Goal: Register for event/course

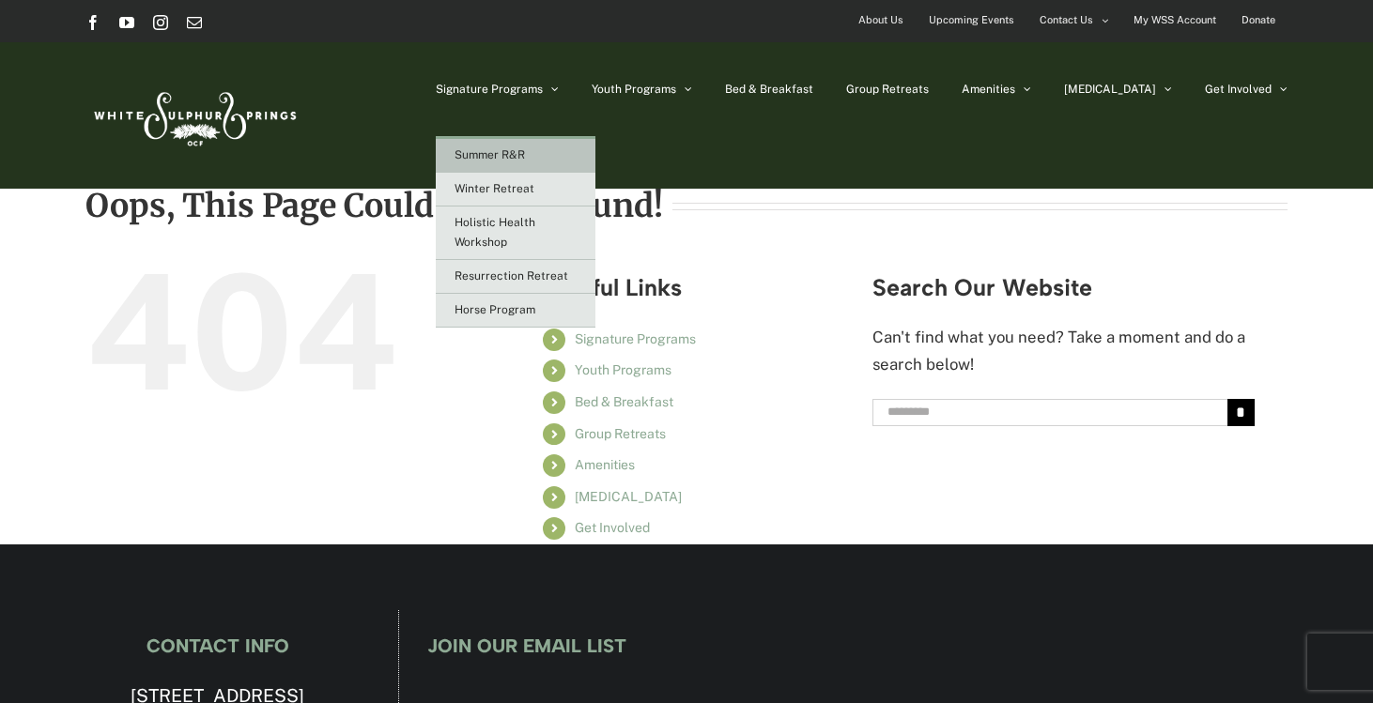
click at [586, 147] on link "Summer R&R" at bounding box center [516, 156] width 160 height 34
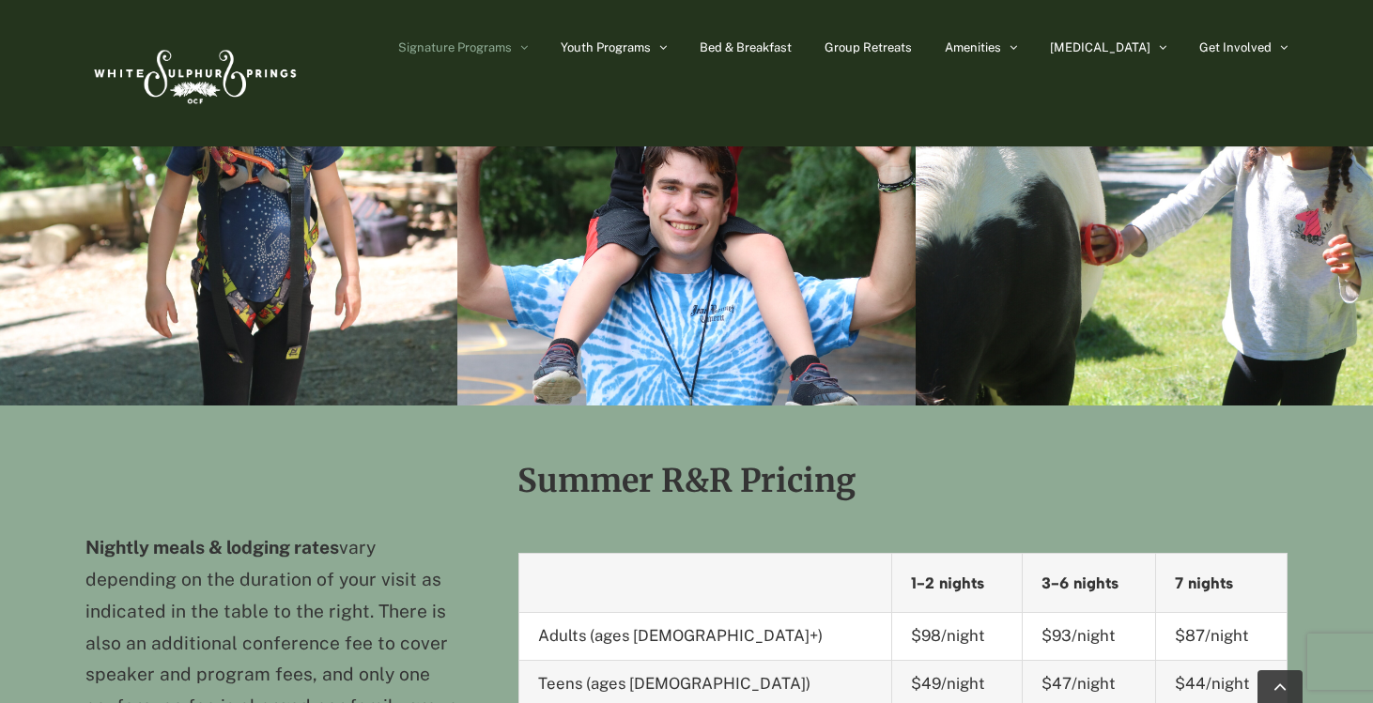
scroll to position [1923, 0]
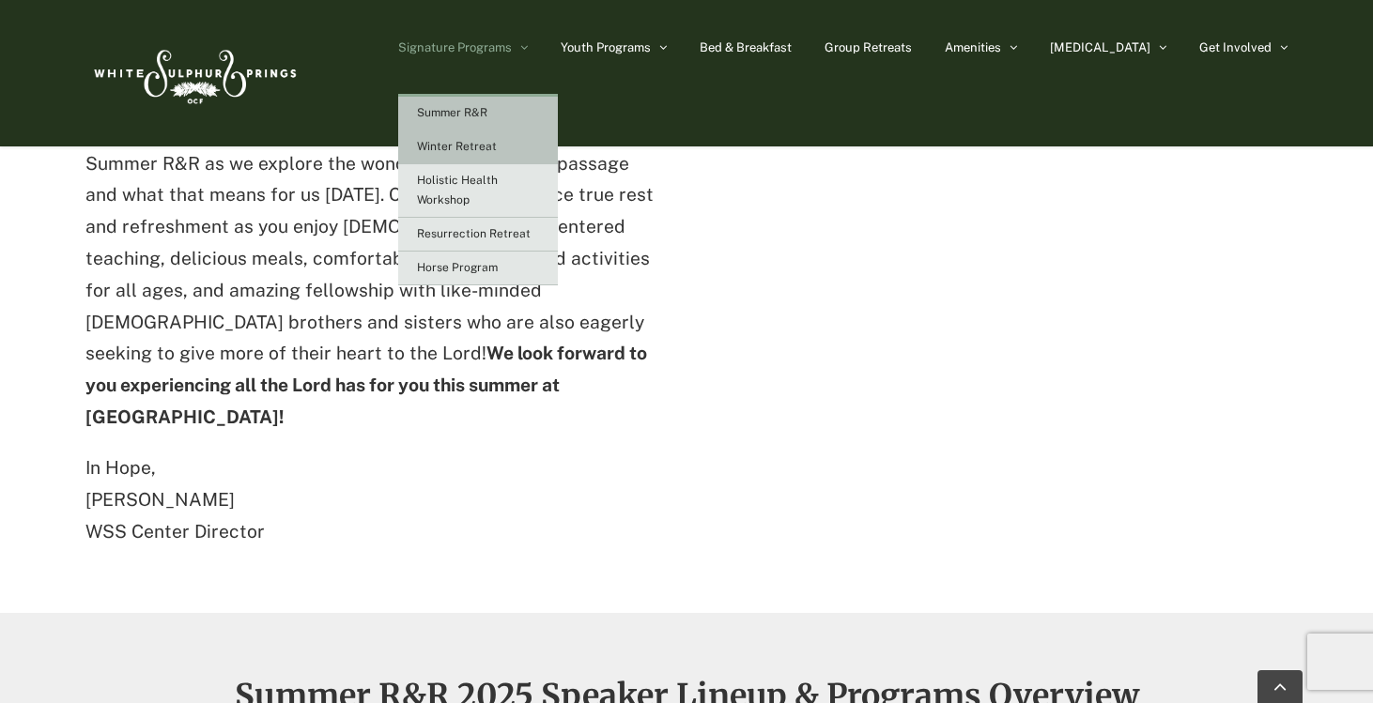
click at [531, 154] on link "Winter Retreat" at bounding box center [478, 148] width 160 height 34
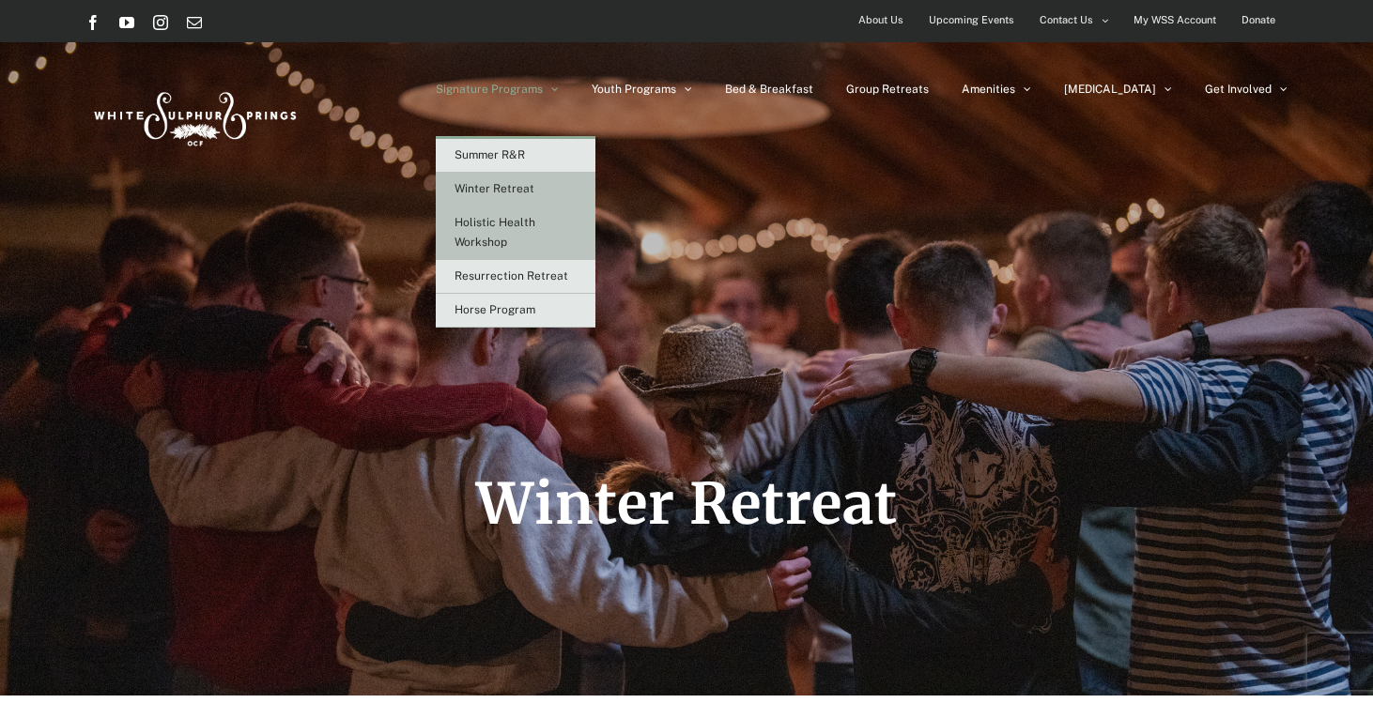
click at [568, 233] on link "Holistic Health Workshop" at bounding box center [516, 234] width 160 height 54
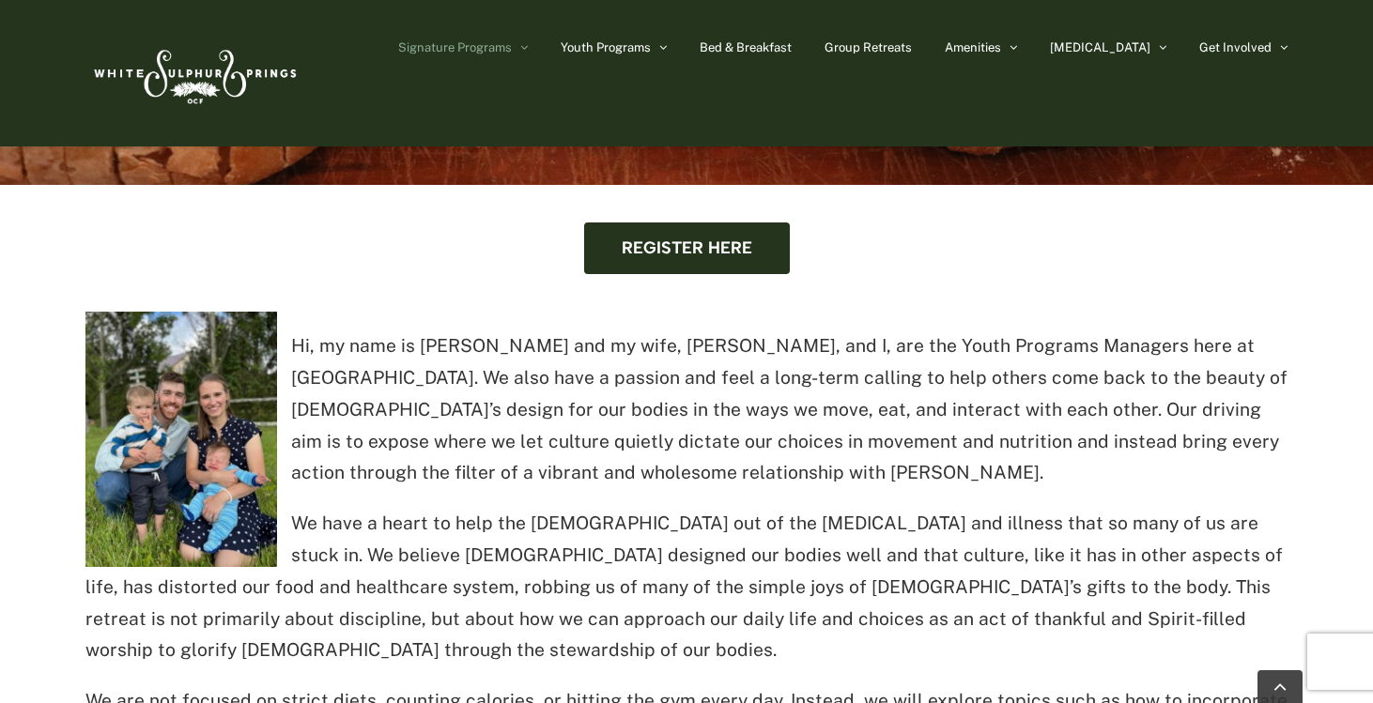
scroll to position [711, 0]
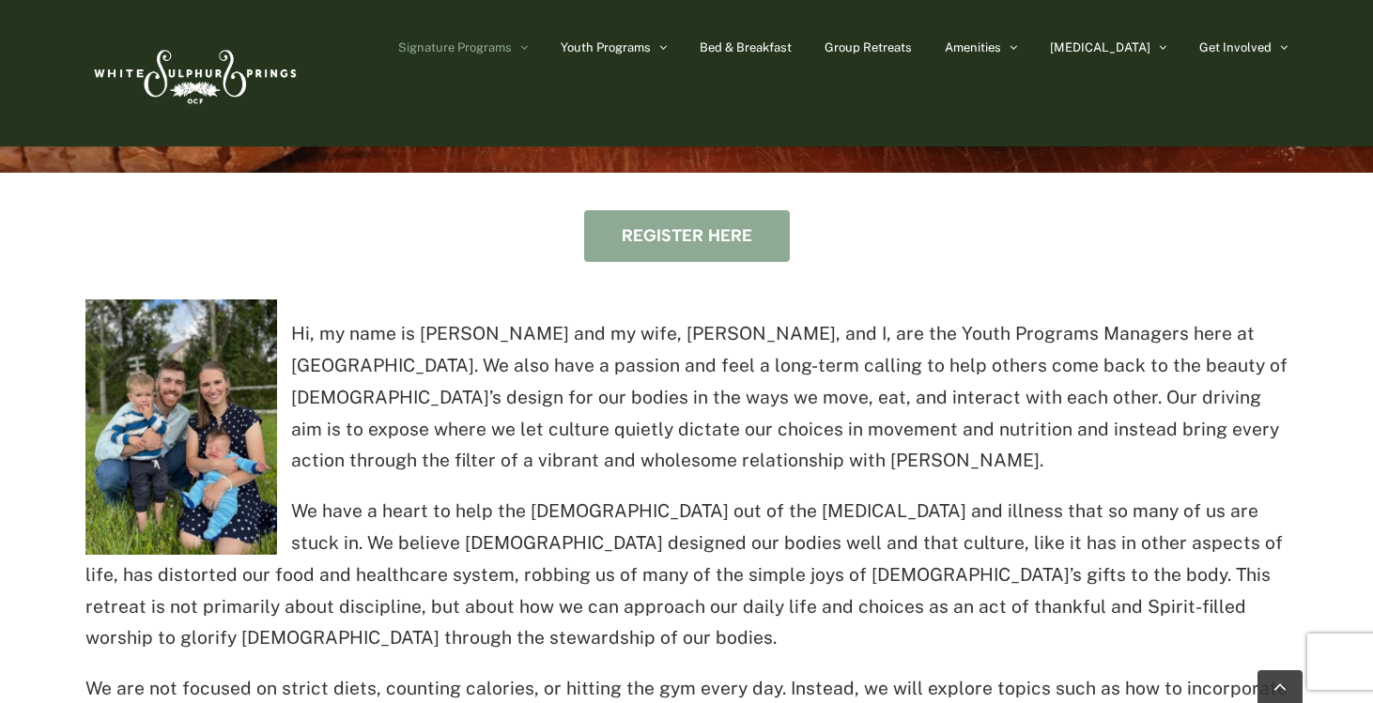
click at [664, 241] on span "Register here" at bounding box center [687, 236] width 131 height 20
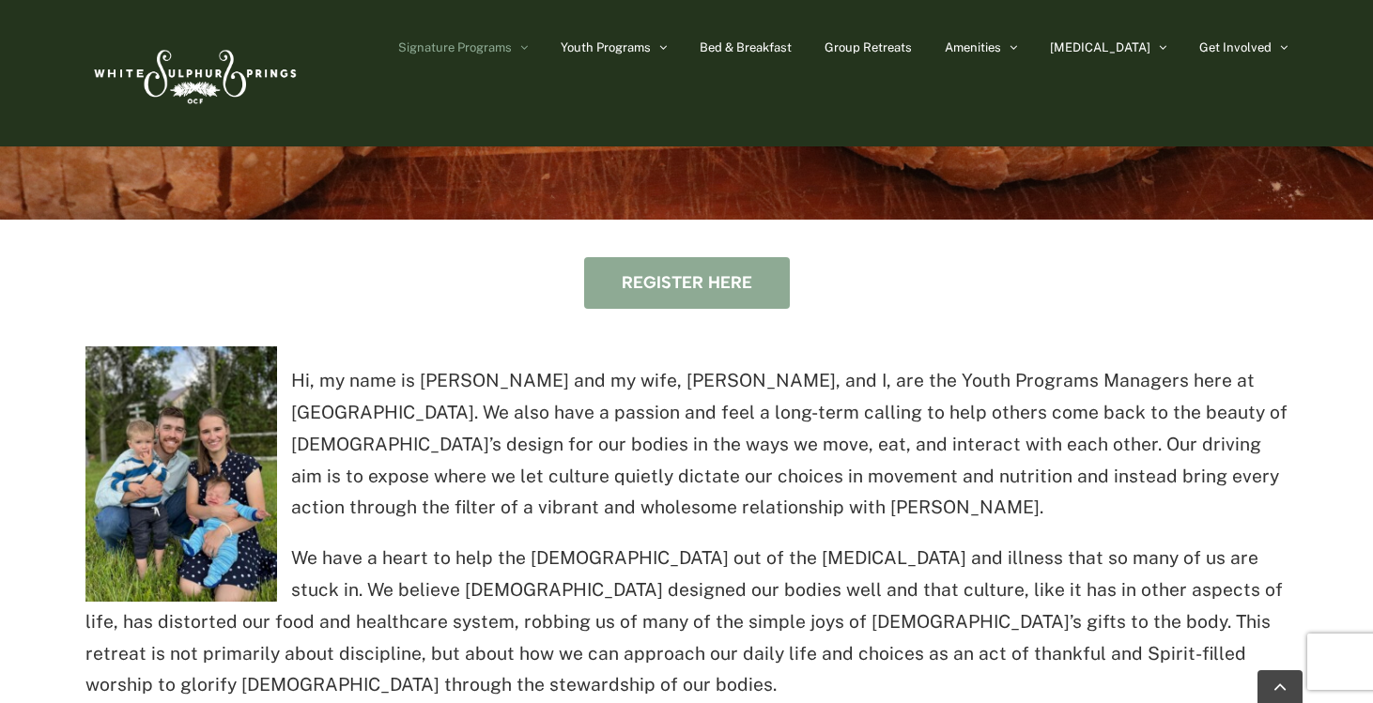
scroll to position [527, 0]
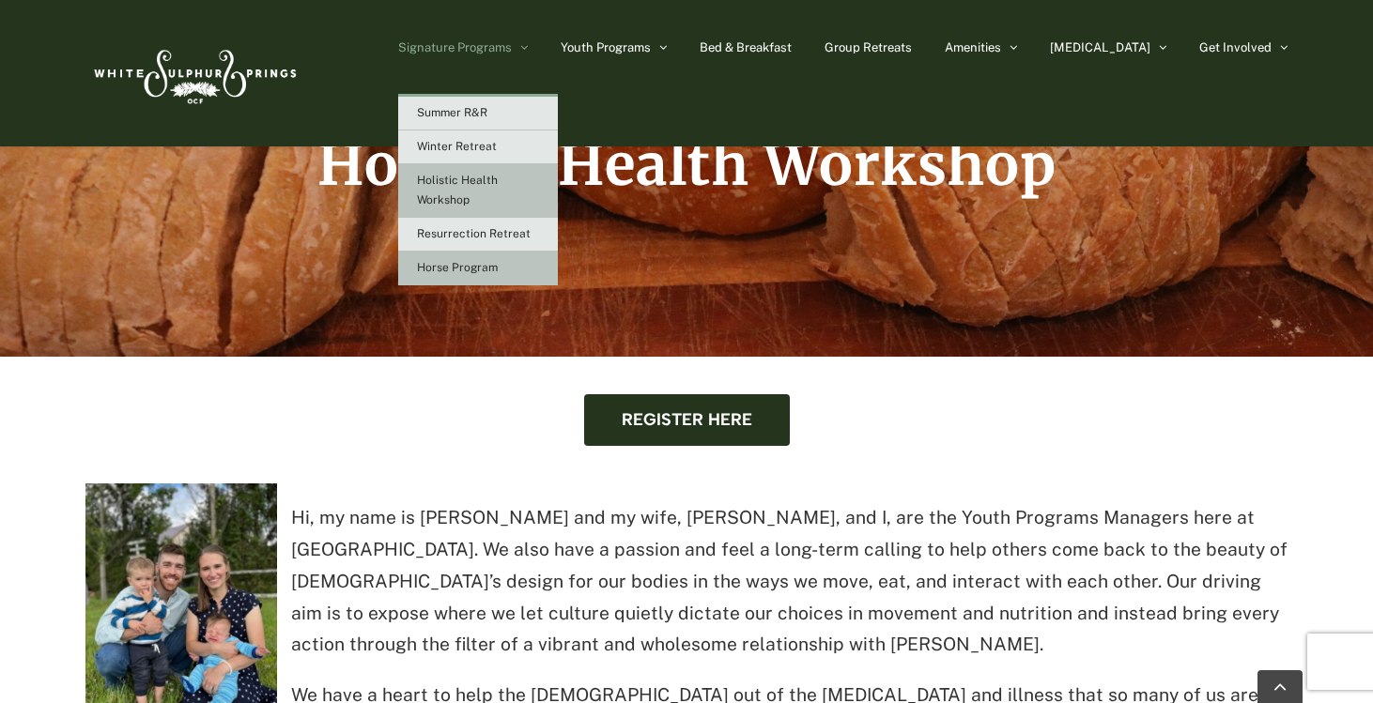
click at [498, 269] on span "Horse Program" at bounding box center [457, 267] width 81 height 13
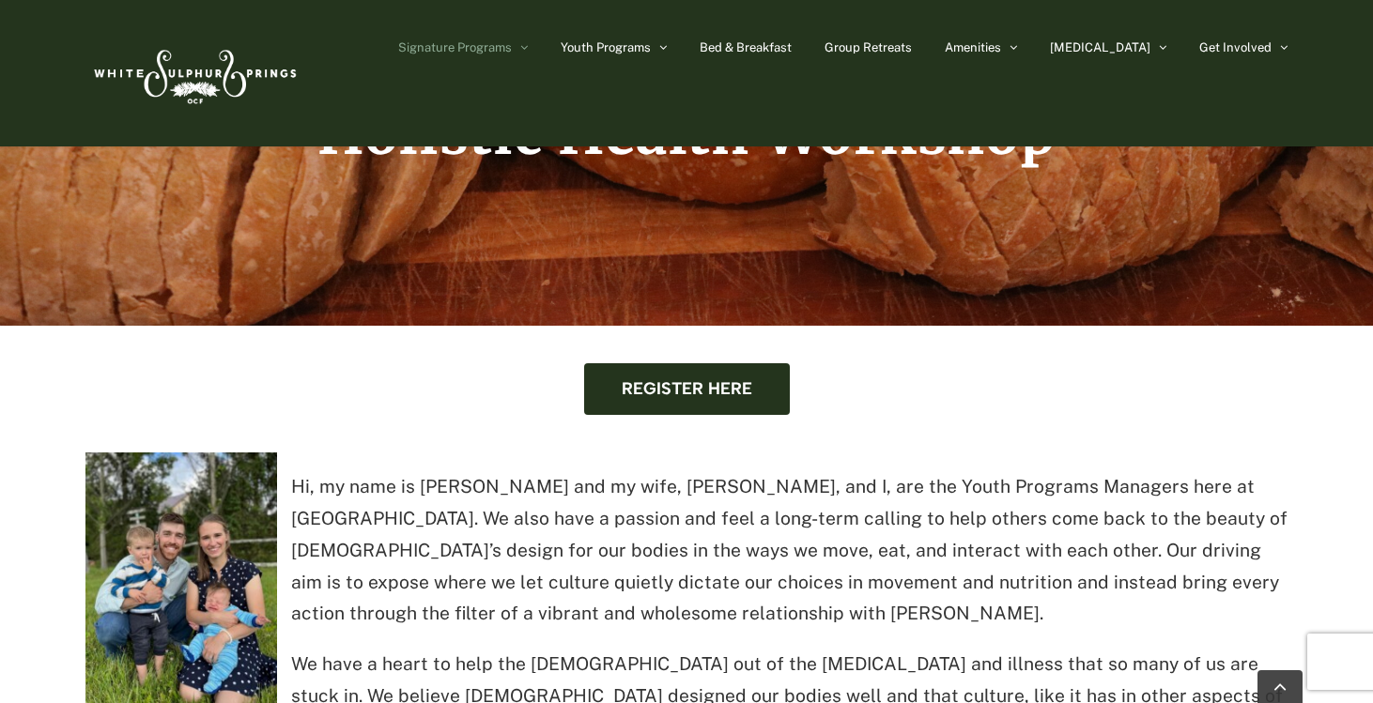
scroll to position [668, 0]
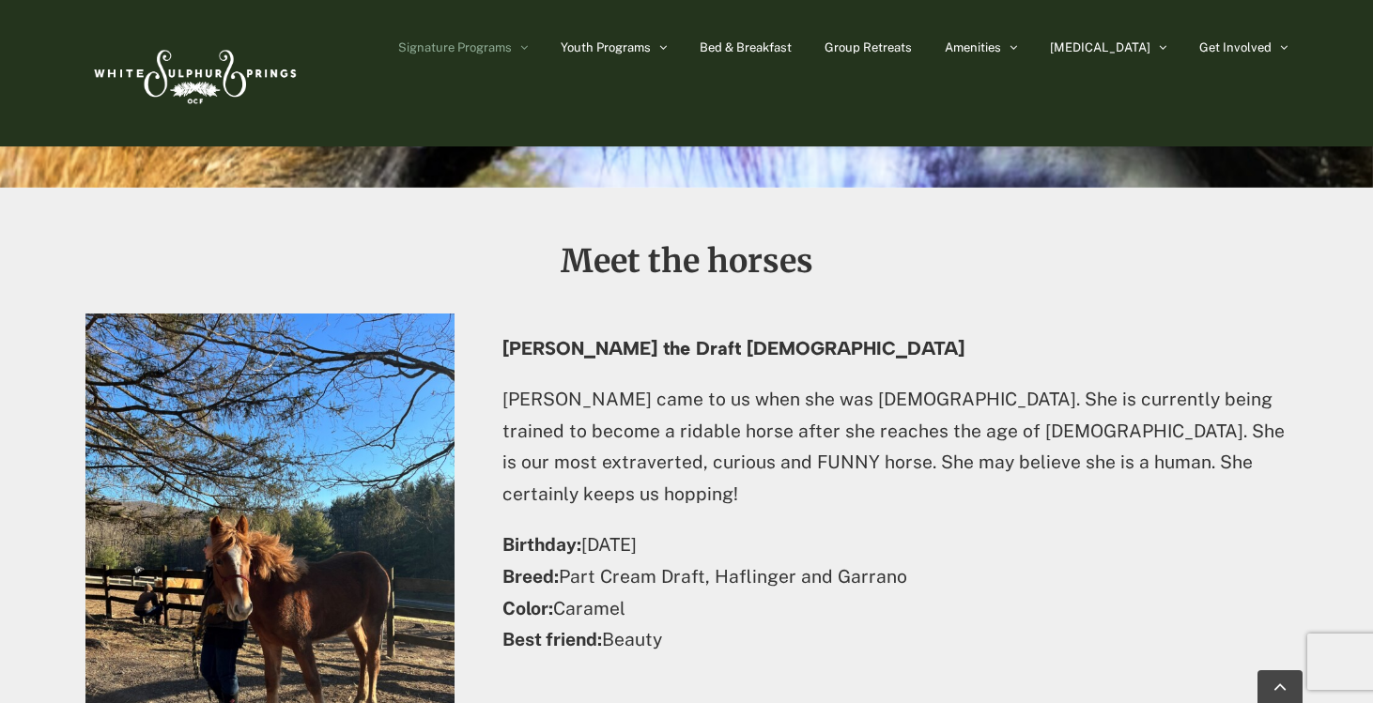
scroll to position [2941, 0]
